Goal: Task Accomplishment & Management: Manage account settings

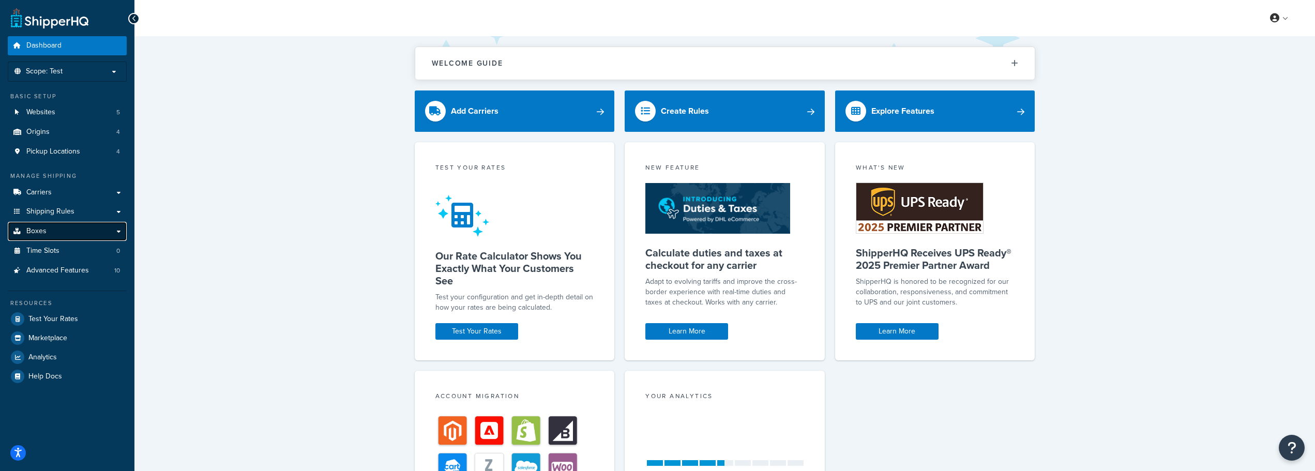
click at [31, 231] on span "Boxes" at bounding box center [36, 231] width 20 height 9
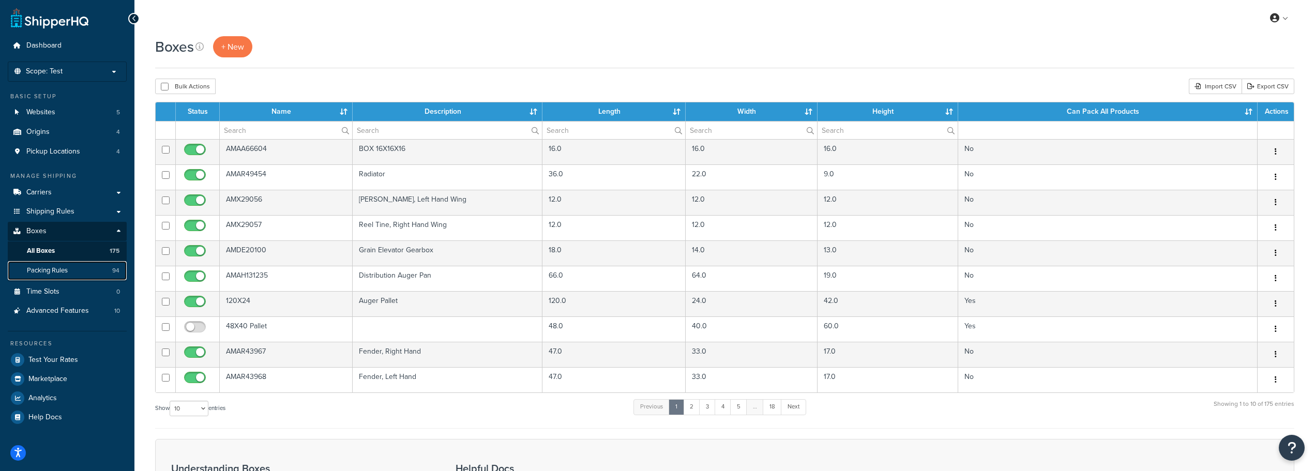
click at [60, 271] on span "Packing Rules" at bounding box center [47, 270] width 41 height 9
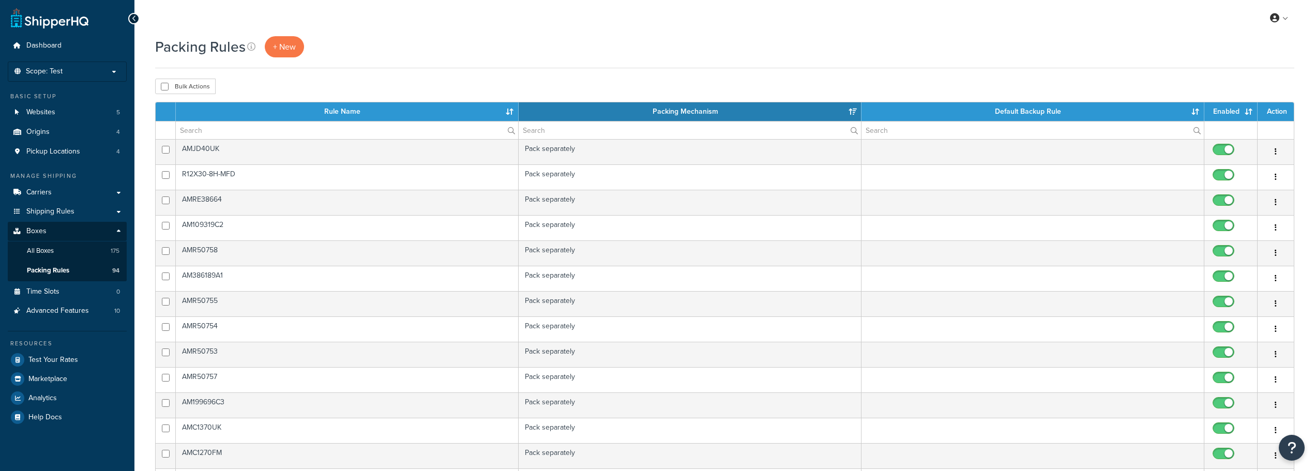
select select "15"
click at [242, 130] on input "text" at bounding box center [347, 131] width 342 height 18
paste input "AM87726624"
type input "AM87726624"
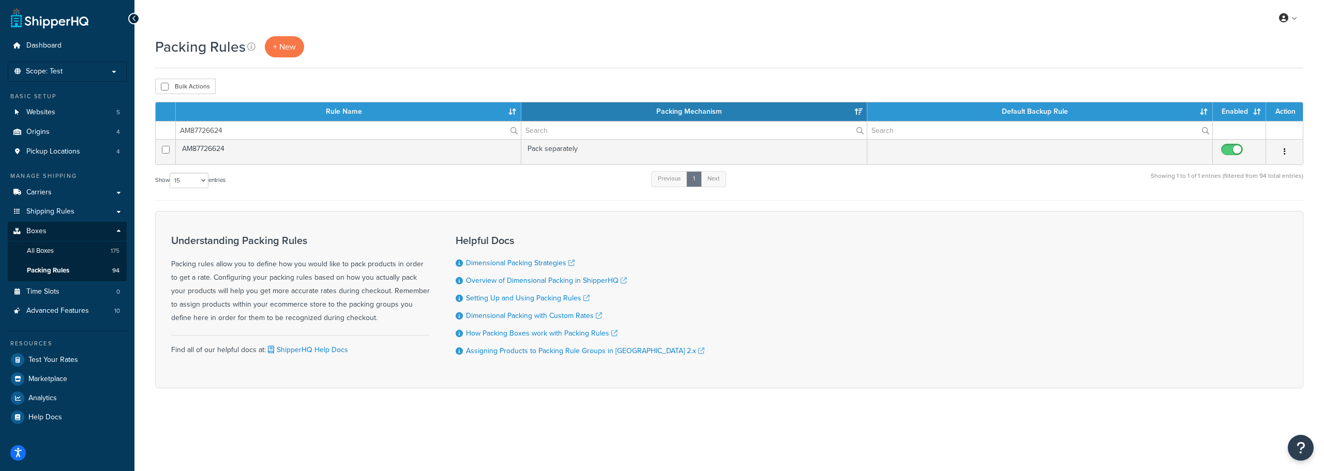
click at [509, 132] on label "AM87726624" at bounding box center [348, 131] width 345 height 18
click at [509, 132] on input "AM87726624" at bounding box center [348, 131] width 345 height 18
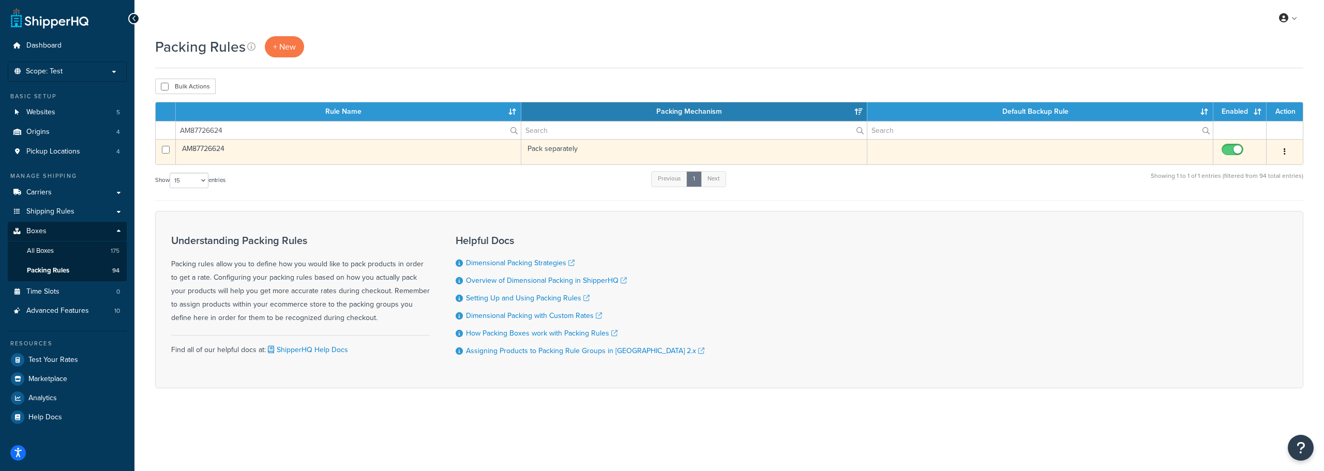
click at [206, 147] on td "AM87726624" at bounding box center [348, 151] width 345 height 25
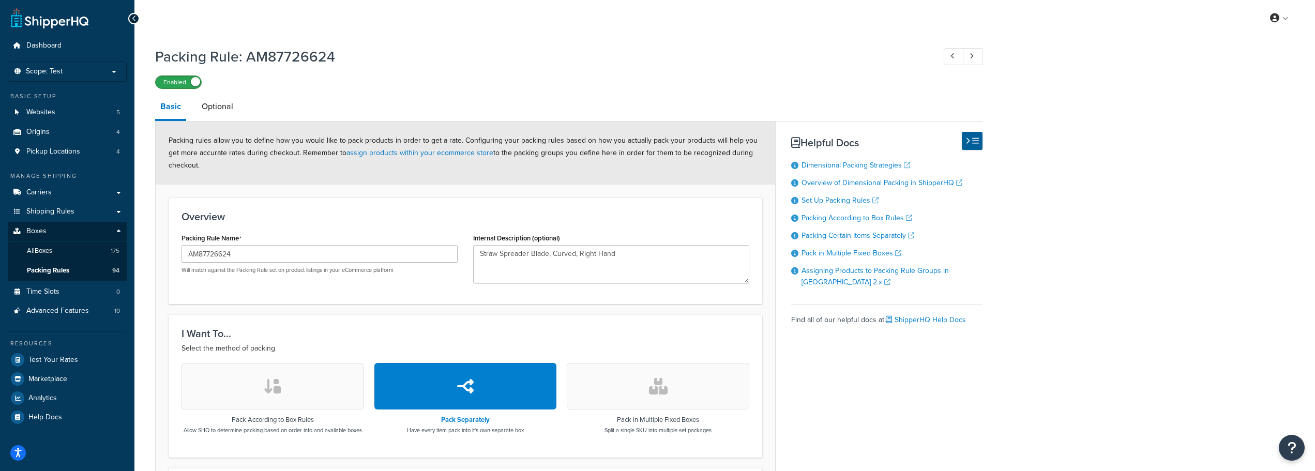
click at [162, 82] on label "Enabled" at bounding box center [178, 82] width 45 height 12
click at [52, 250] on span "All Boxes" at bounding box center [39, 251] width 25 height 9
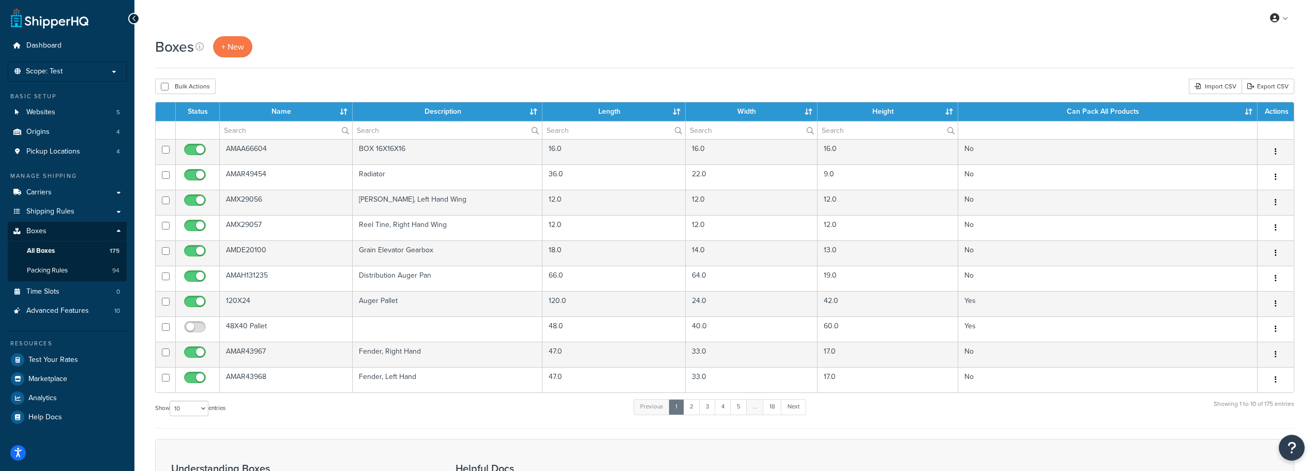
click at [289, 120] on th "Name" at bounding box center [286, 111] width 133 height 19
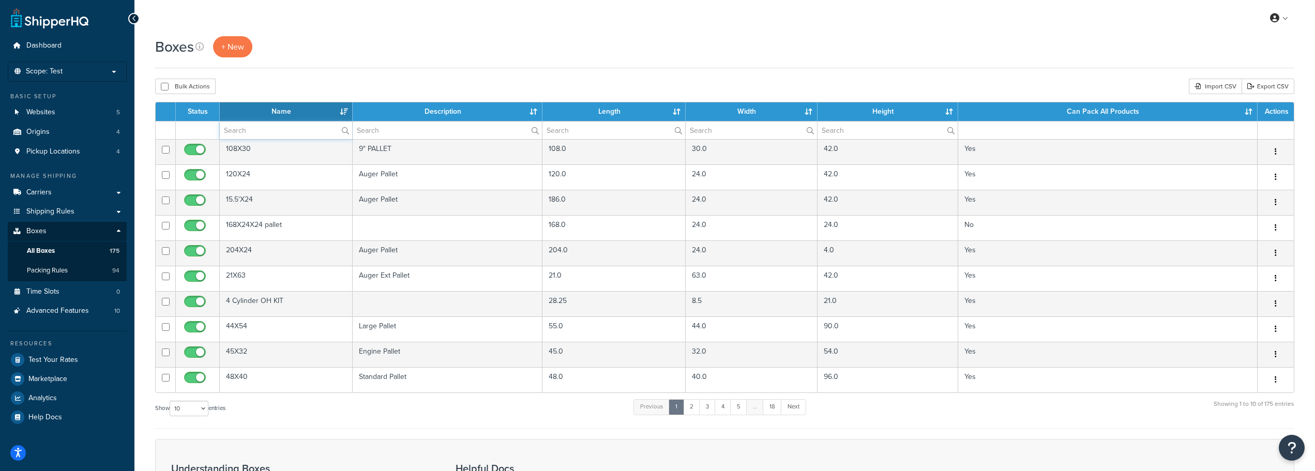
click at [270, 125] on input "text" at bounding box center [286, 131] width 132 height 18
paste input "AM87726624"
type input "AM87726624"
click at [346, 131] on label "AM87726624" at bounding box center [286, 131] width 132 height 18
click at [346, 131] on input "AM87726624" at bounding box center [286, 131] width 132 height 18
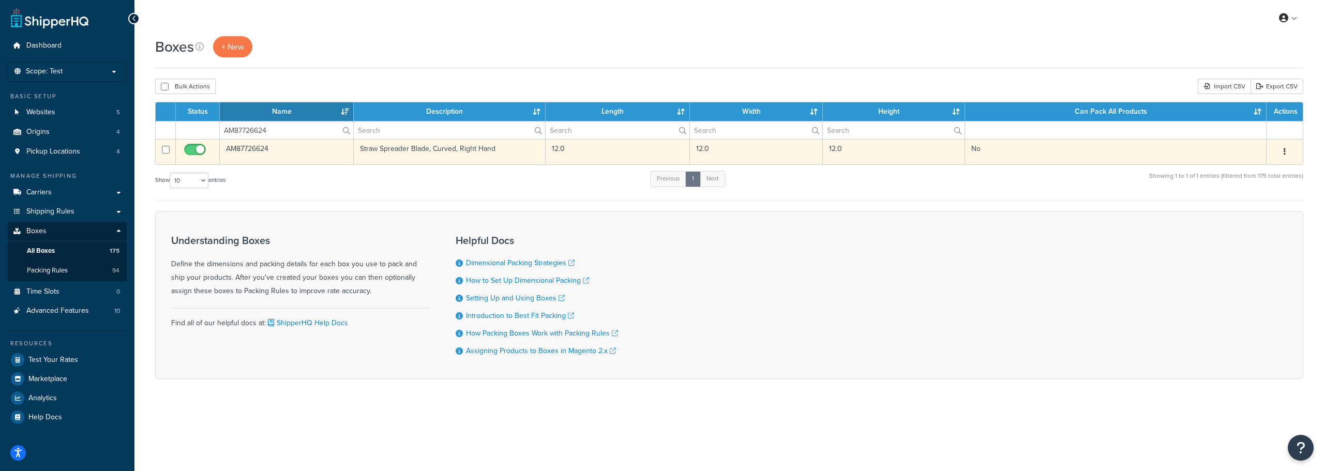
click at [255, 147] on td "AM87726624" at bounding box center [287, 151] width 134 height 25
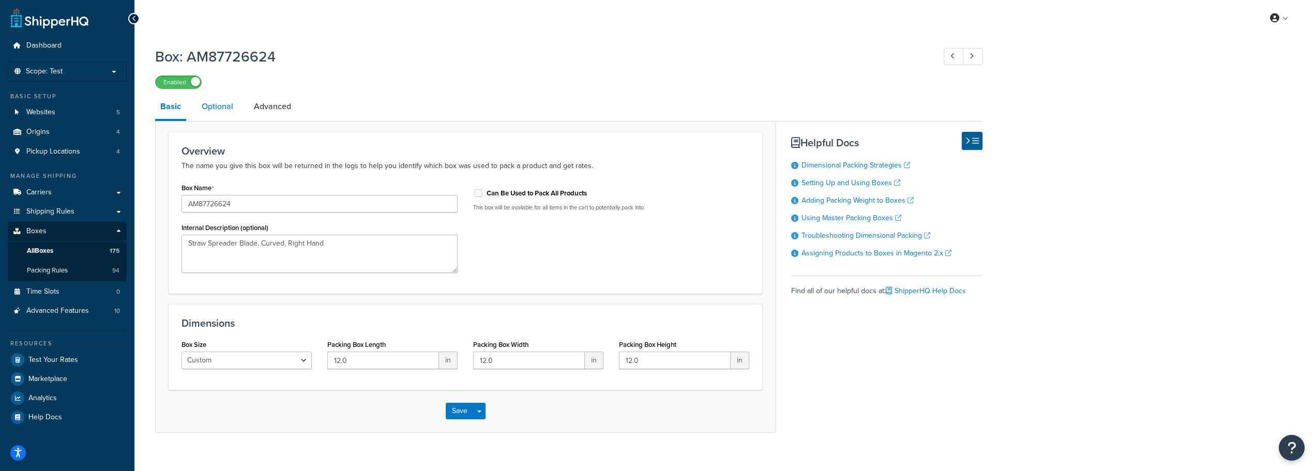
click at [221, 100] on link "Optional" at bounding box center [217, 106] width 42 height 25
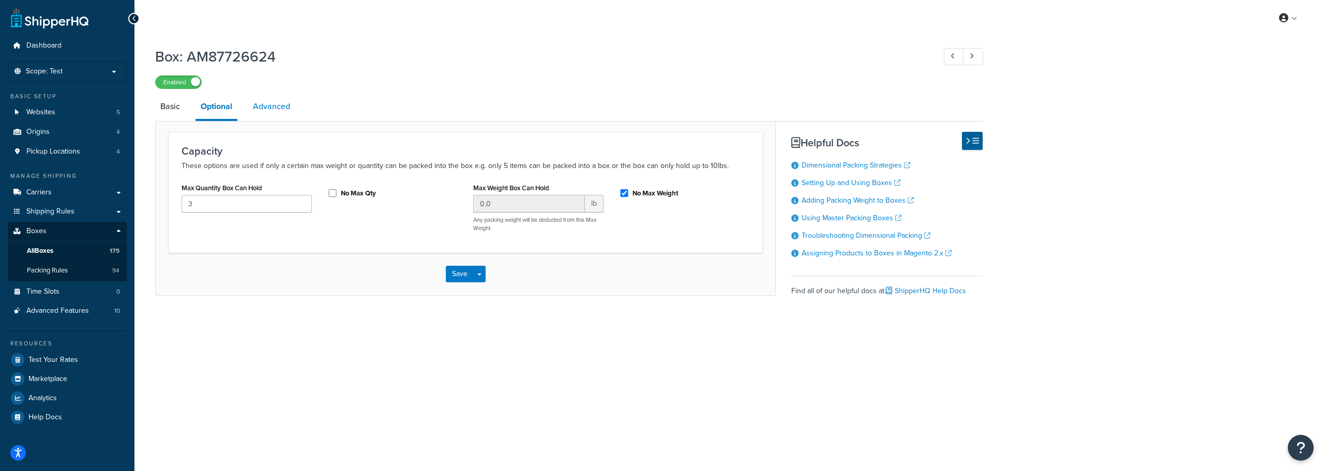
click at [274, 109] on link "Advanced" at bounding box center [272, 106] width 48 height 25
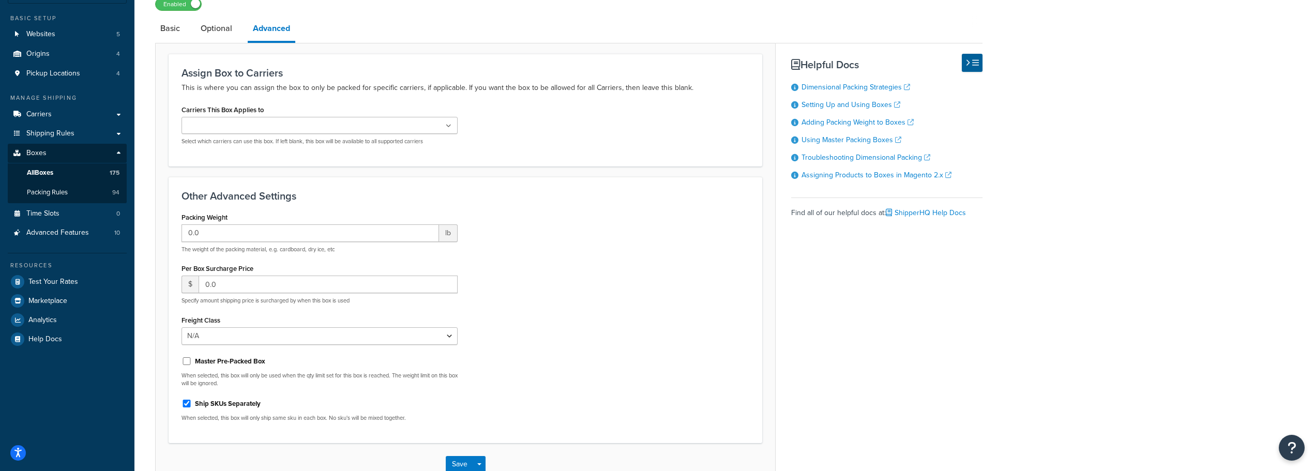
scroll to position [103, 0]
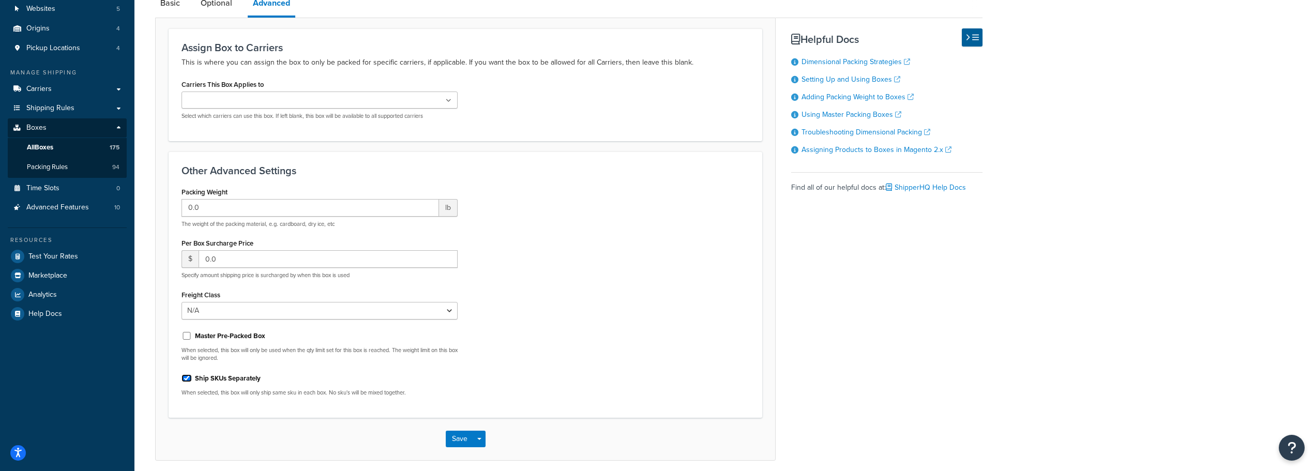
click at [188, 379] on input "Ship SKUs Separately" at bounding box center [186, 378] width 10 height 8
checkbox input "false"
click at [468, 441] on button "Save" at bounding box center [460, 439] width 28 height 17
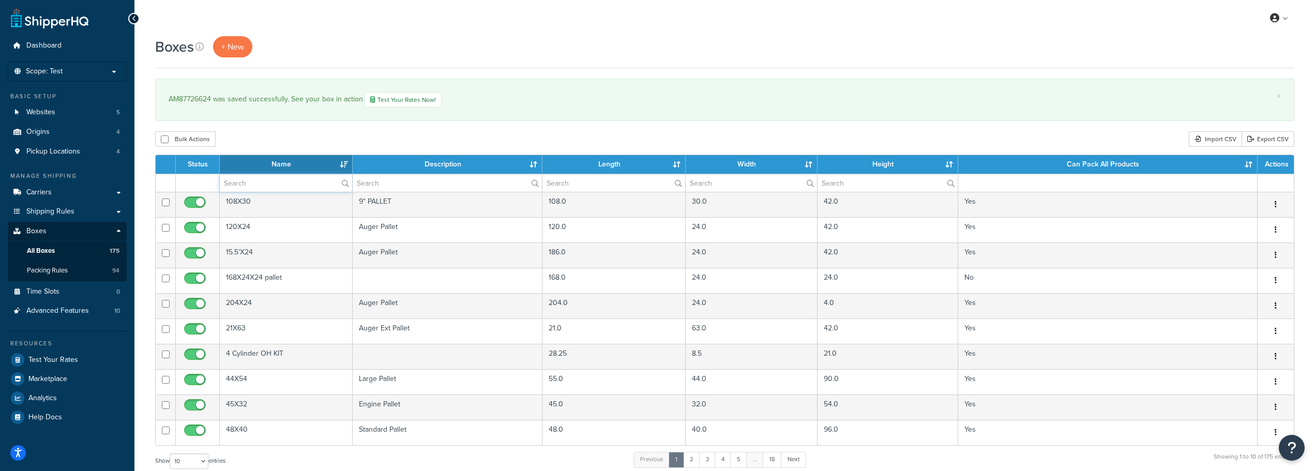
click at [242, 178] on input "text" at bounding box center [286, 183] width 132 height 18
paste input "AM87726624"
type input "AM87726624"
click at [347, 179] on label "AM87726624" at bounding box center [286, 183] width 132 height 18
click at [347, 179] on input "AM87726624" at bounding box center [286, 183] width 132 height 18
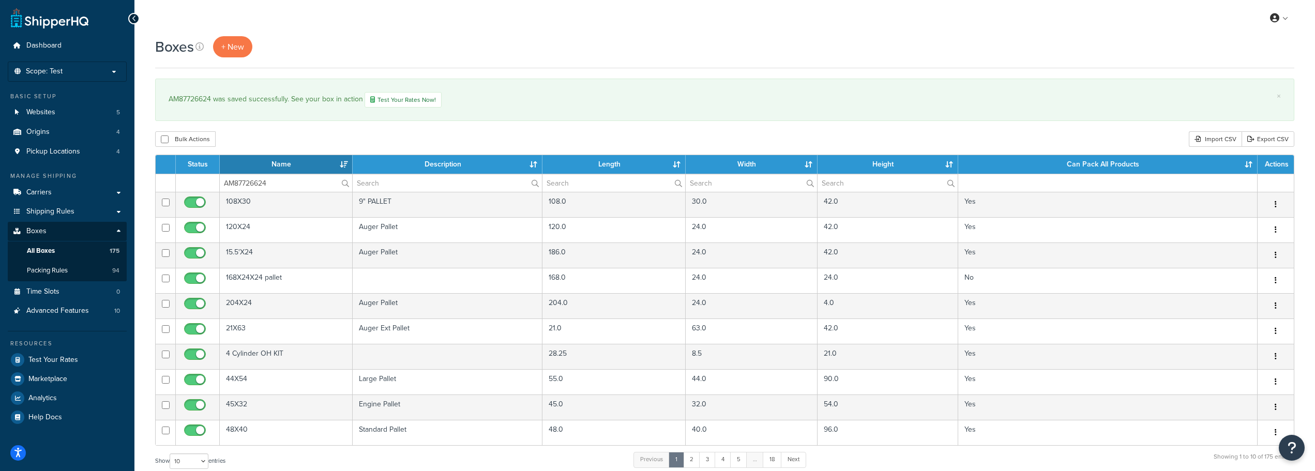
click at [344, 183] on label "AM87726624" at bounding box center [286, 183] width 132 height 18
click at [344, 183] on input "AM87726624" at bounding box center [286, 183] width 132 height 18
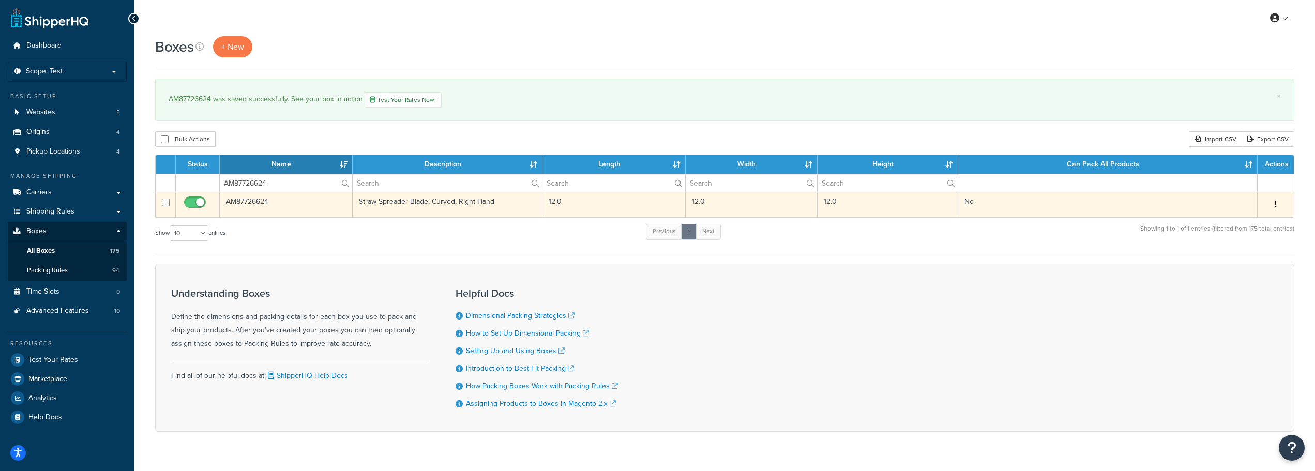
click at [194, 203] on input "checkbox" at bounding box center [196, 205] width 28 height 13
checkbox input "false"
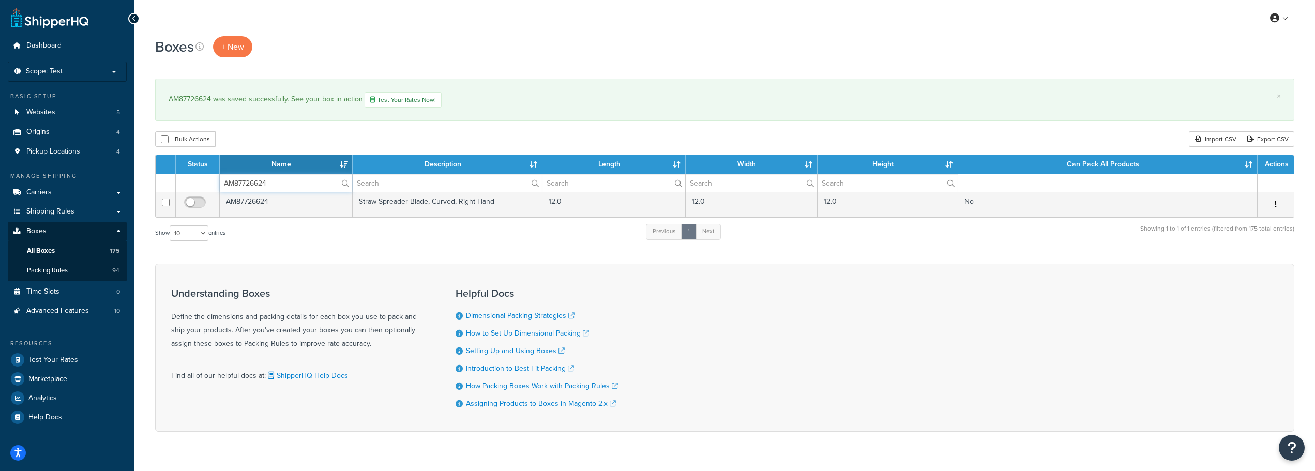
click at [291, 185] on input "AM87726624" at bounding box center [286, 183] width 132 height 18
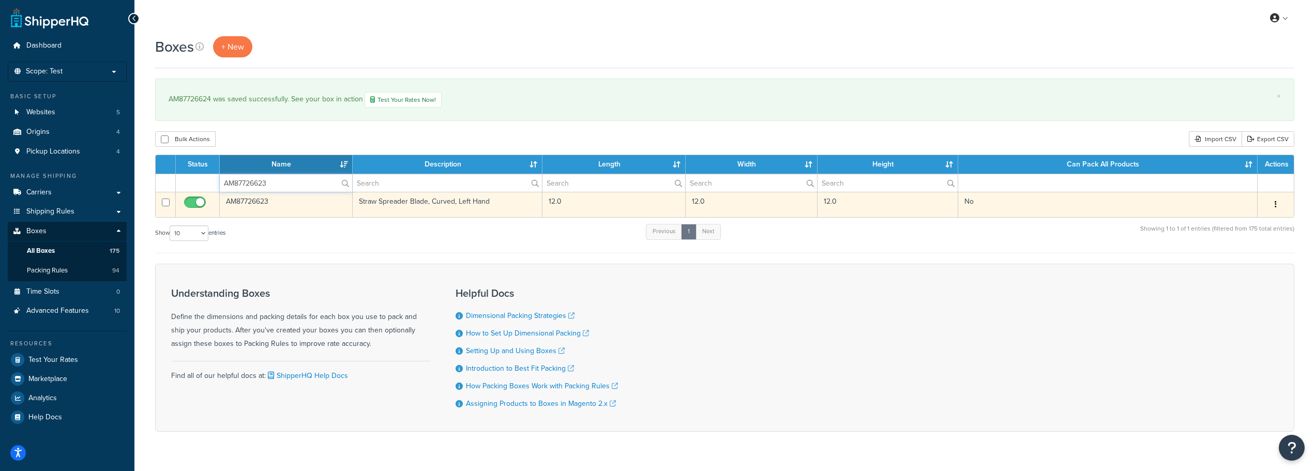
type input "AM87726623"
click at [187, 201] on input "checkbox" at bounding box center [196, 205] width 28 height 13
checkbox input "false"
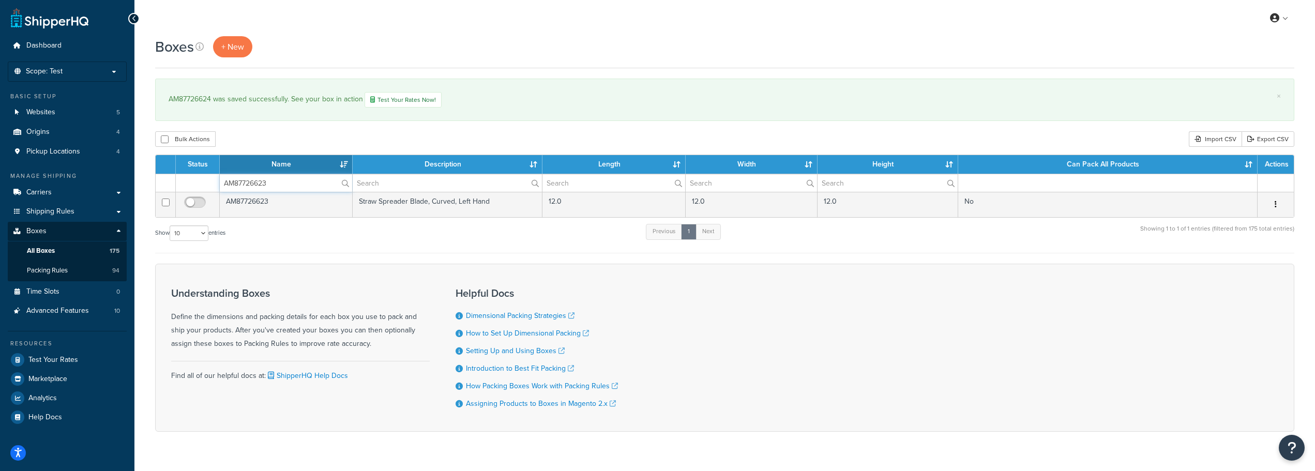
click at [254, 178] on input "AM87726623" at bounding box center [286, 183] width 132 height 18
click at [63, 267] on span "Packing Rules" at bounding box center [47, 270] width 41 height 9
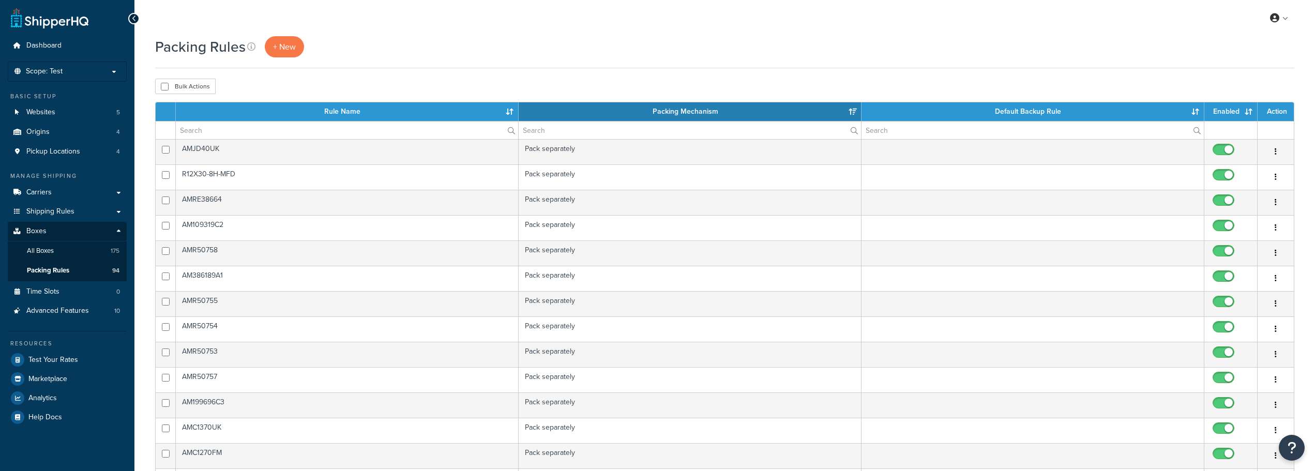
select select "15"
click at [244, 123] on input "text" at bounding box center [347, 131] width 342 height 18
paste input "AM87726623"
type input "AM87726623"
click at [514, 128] on label "AM87726623" at bounding box center [348, 131] width 345 height 18
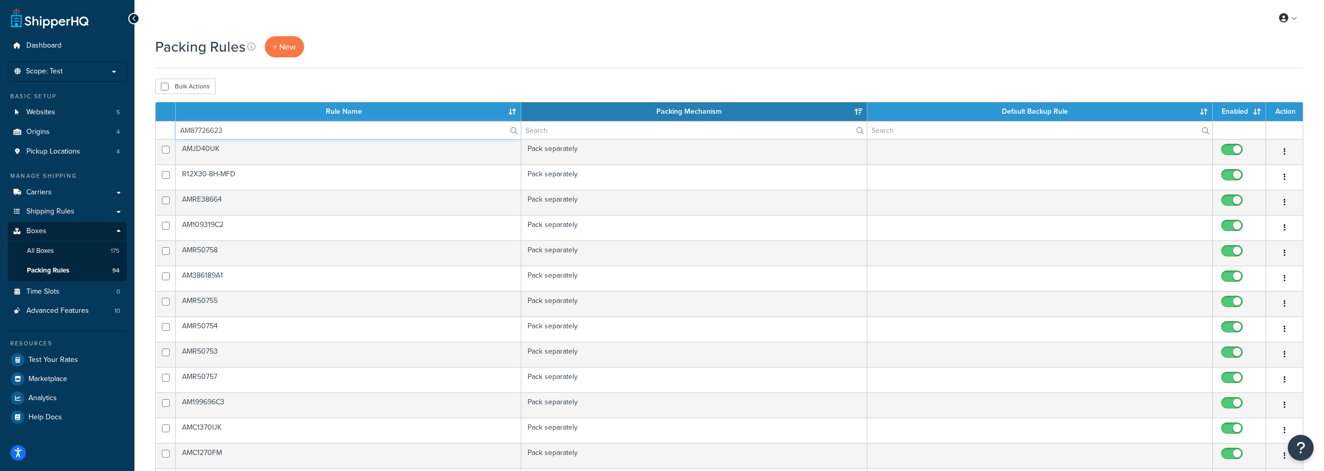
click at [514, 128] on input "AM87726623" at bounding box center [348, 131] width 345 height 18
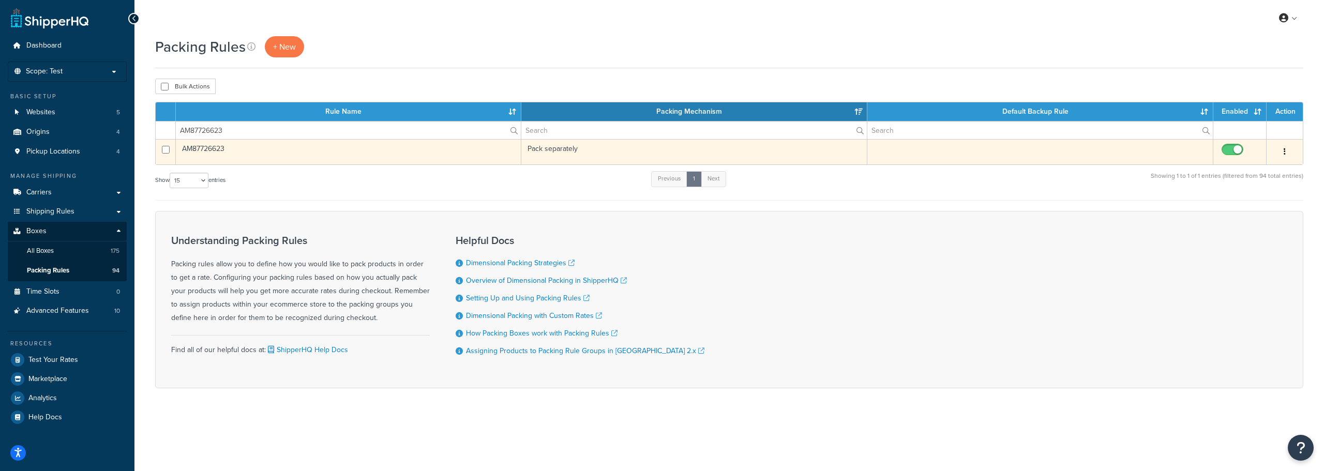
click at [1228, 145] on span at bounding box center [1232, 150] width 22 height 12
click at [1228, 146] on input "checkbox" at bounding box center [1233, 152] width 28 height 13
checkbox input "false"
